Goal: Information Seeking & Learning: Learn about a topic

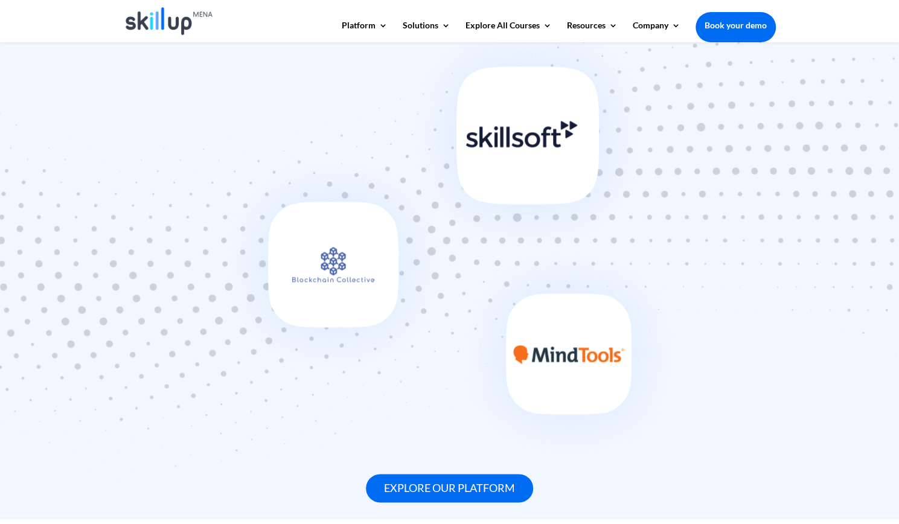
scroll to position [670, 0]
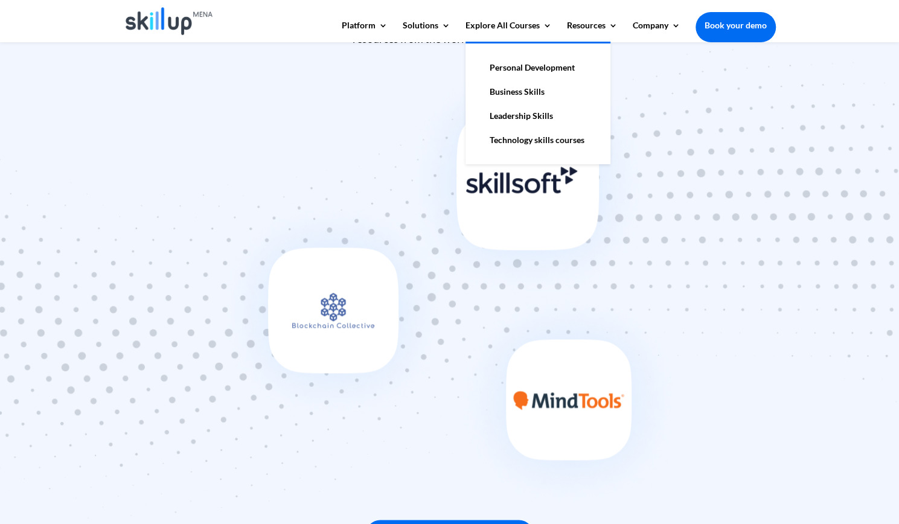
click at [538, 141] on link "Technology skills courses" at bounding box center [538, 140] width 121 height 24
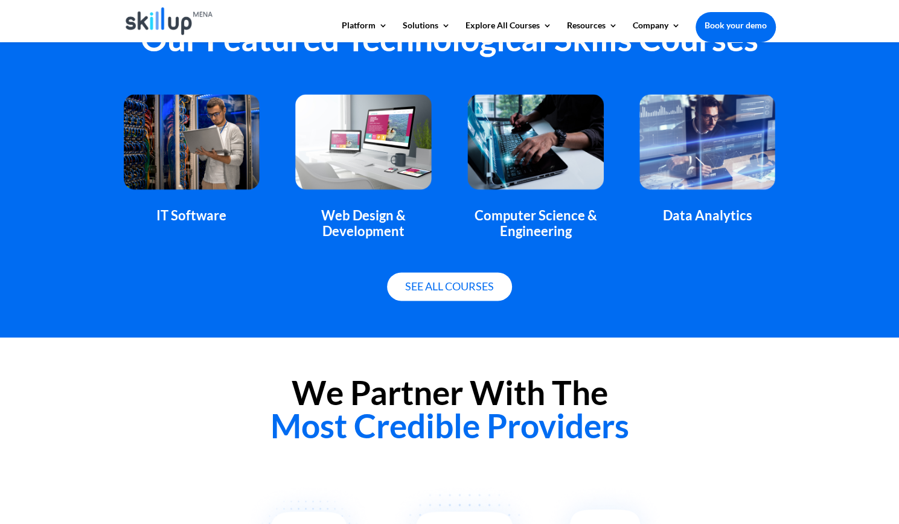
scroll to position [847, 0]
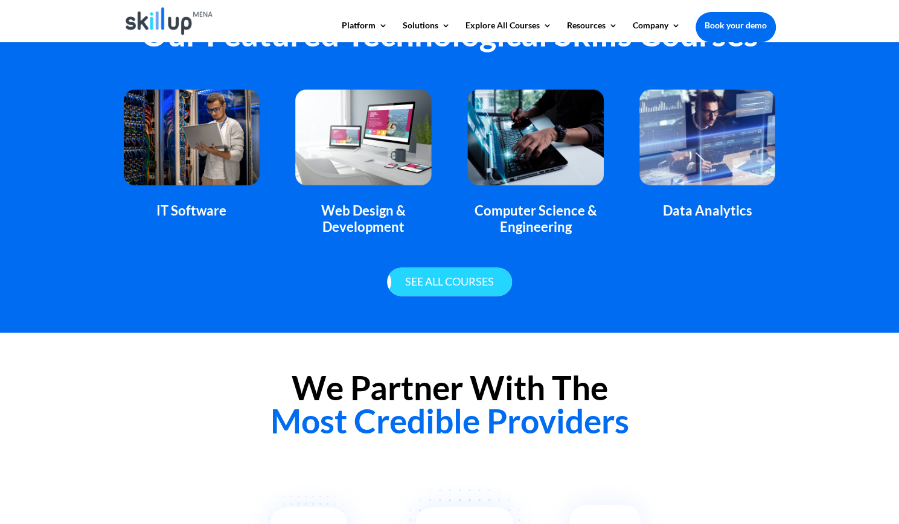
click at [472, 280] on link "See all courses" at bounding box center [449, 281] width 125 height 28
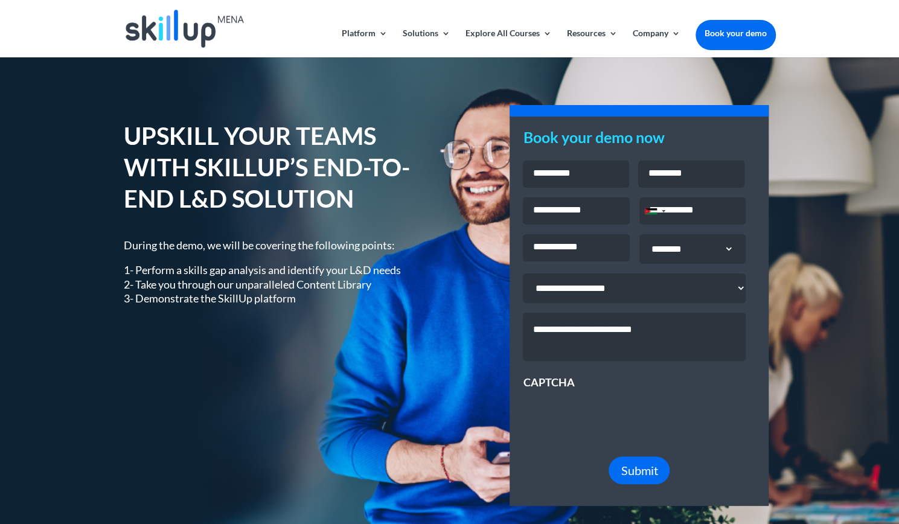
click at [230, 190] on h1 "UPSKILL YOUR TEAMS WITH SKILLUP’S END-TO-END L&D SOLUTION" at bounding box center [278, 170] width 308 height 100
